Goal: Task Accomplishment & Management: Use online tool/utility

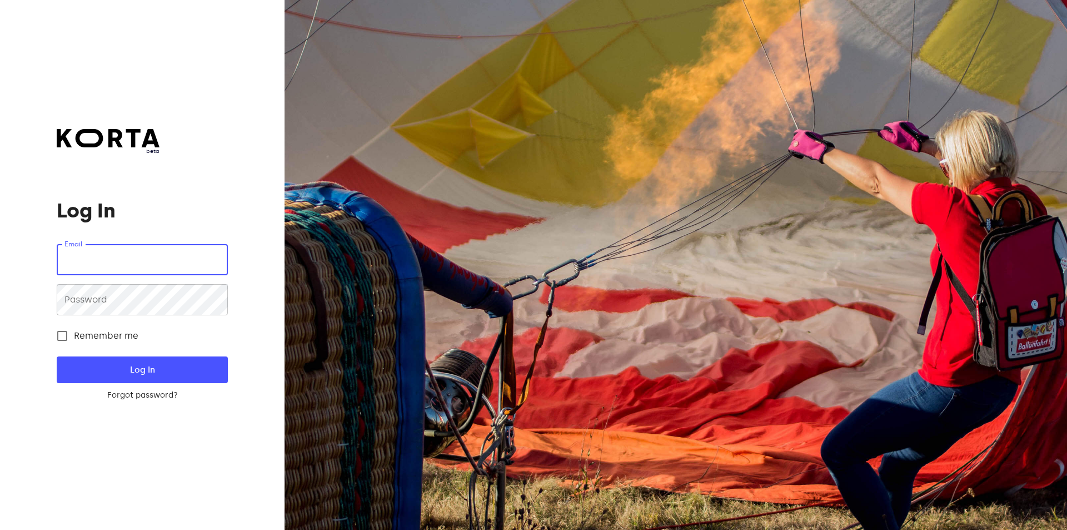
click at [189, 261] on input "email" at bounding box center [142, 259] width 171 height 31
type input "[EMAIL_ADDRESS][DOMAIN_NAME]"
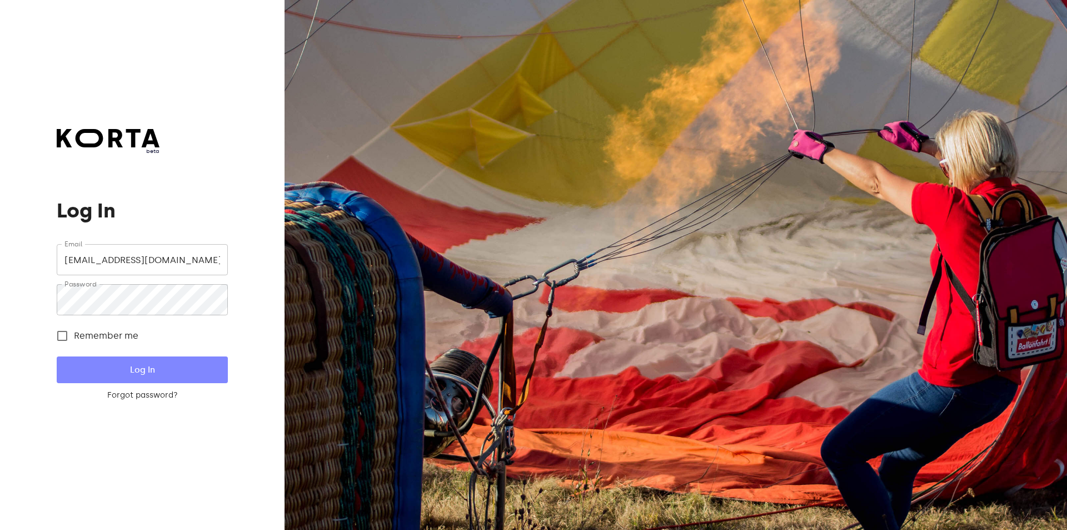
click at [119, 365] on span "Log In" at bounding box center [141, 369] width 135 height 14
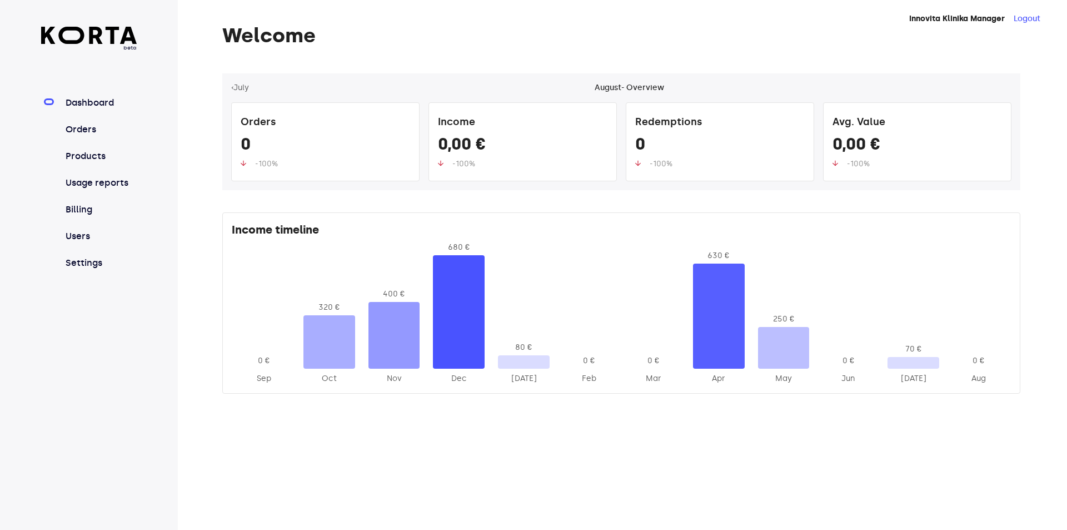
click at [109, 148] on nav "Dashboard Orders Products Usage reports Billing Users Settings" at bounding box center [89, 182] width 96 height 173
click at [97, 160] on link "Products" at bounding box center [100, 155] width 74 height 13
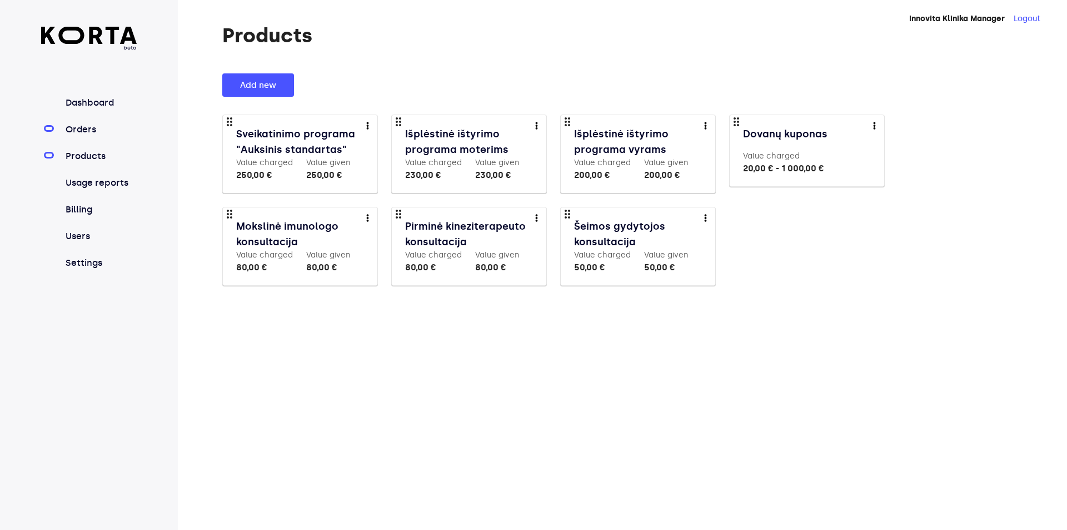
click at [98, 128] on link "Orders" at bounding box center [100, 129] width 74 height 13
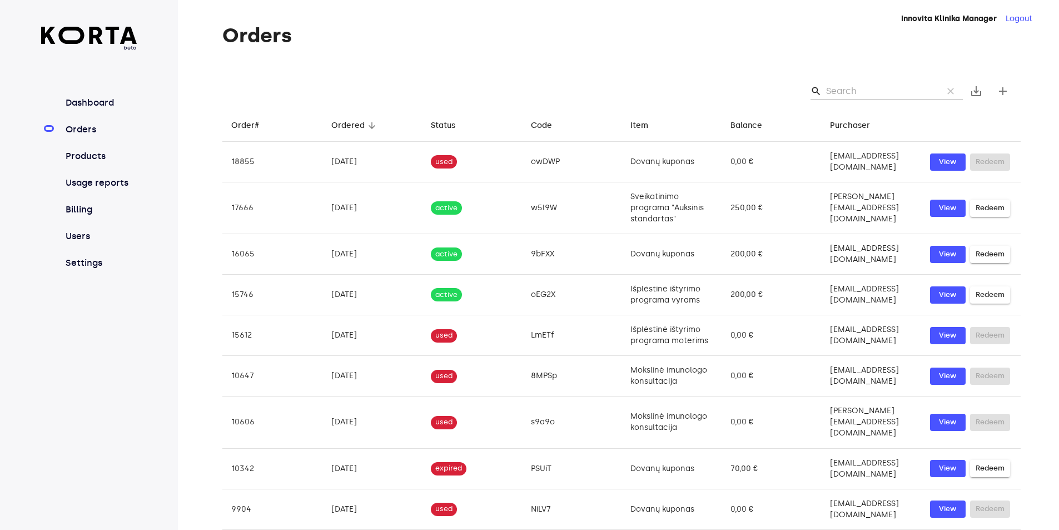
click at [881, 86] on input "Search" at bounding box center [880, 91] width 108 height 18
paste input "w5l9W"
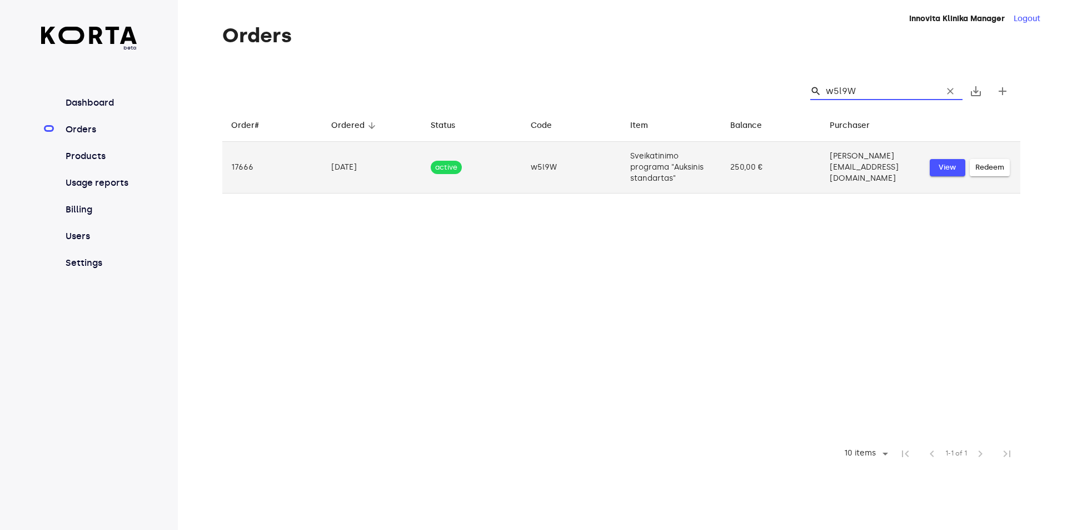
type input "w5l9W"
click at [949, 166] on span "View" at bounding box center [947, 167] width 24 height 13
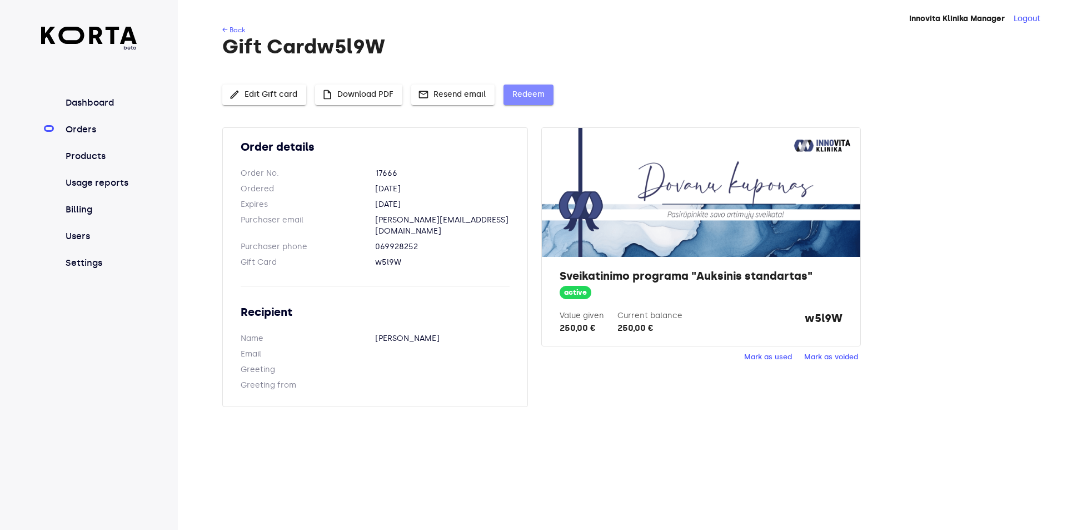
click at [537, 87] on button "Redeem" at bounding box center [528, 94] width 50 height 21
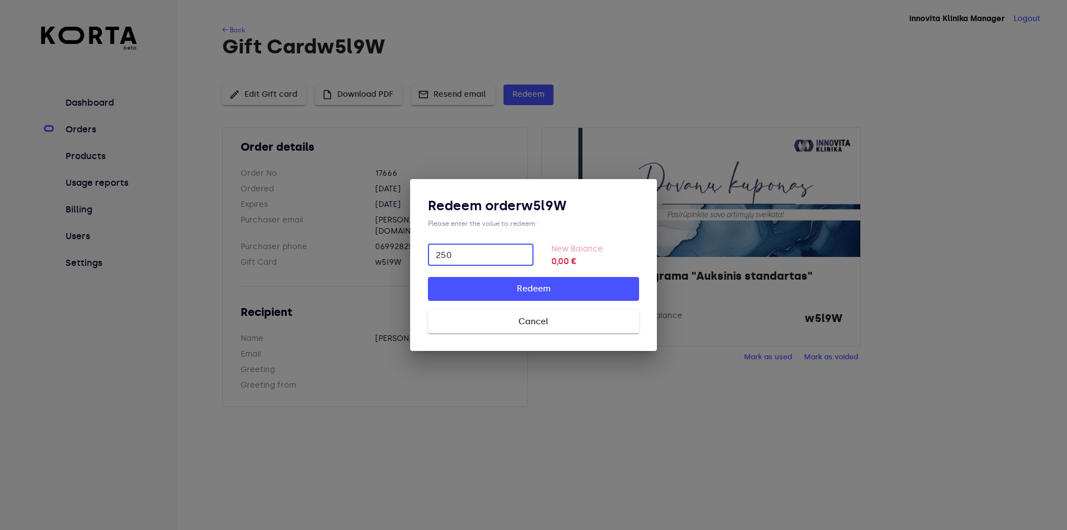
type input "250"
click at [577, 293] on span "Redeem" at bounding box center [534, 288] width 176 height 14
